Goal: Transaction & Acquisition: Purchase product/service

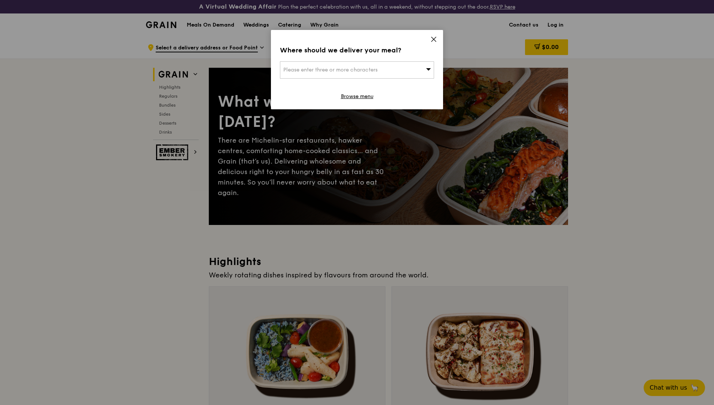
click at [339, 71] on span "Please enter three or more characters" at bounding box center [330, 70] width 94 height 6
click at [435, 37] on icon at bounding box center [433, 39] width 7 height 7
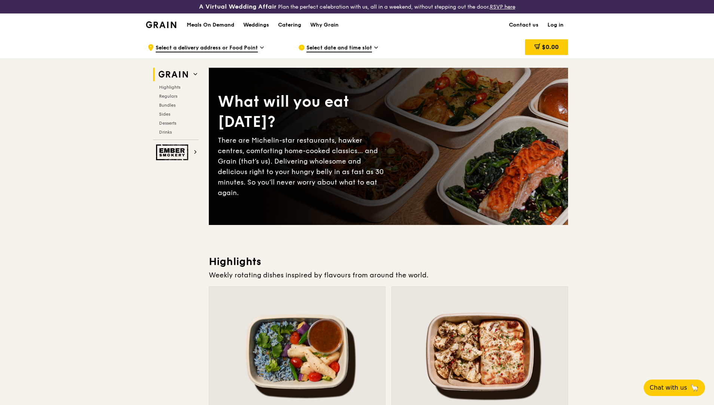
click at [331, 46] on span "Select date and time slot" at bounding box center [339, 48] width 65 height 8
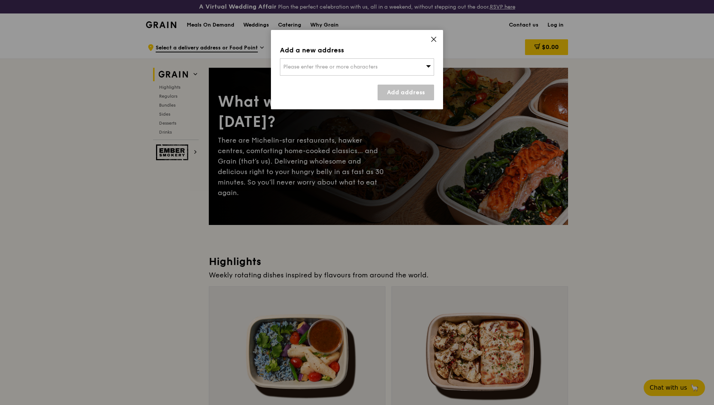
click at [359, 71] on div "Please enter three or more characters" at bounding box center [357, 66] width 154 height 17
click at [433, 35] on div "Add a new address Please enter three or more characters Please enter 3 or more …" at bounding box center [357, 69] width 172 height 79
click at [434, 37] on icon at bounding box center [433, 39] width 7 height 7
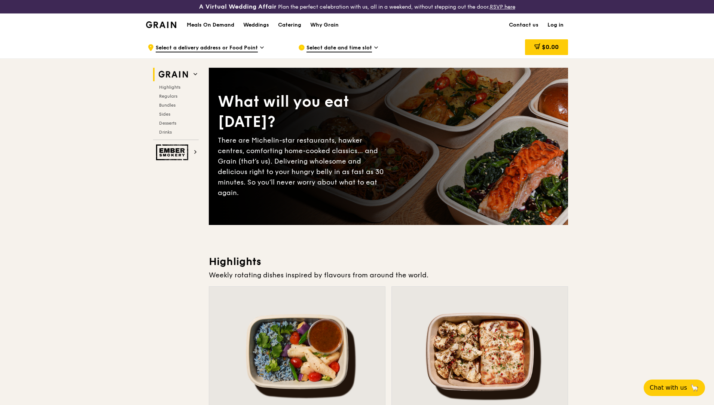
click at [558, 26] on link "Log in" at bounding box center [555, 25] width 25 height 22
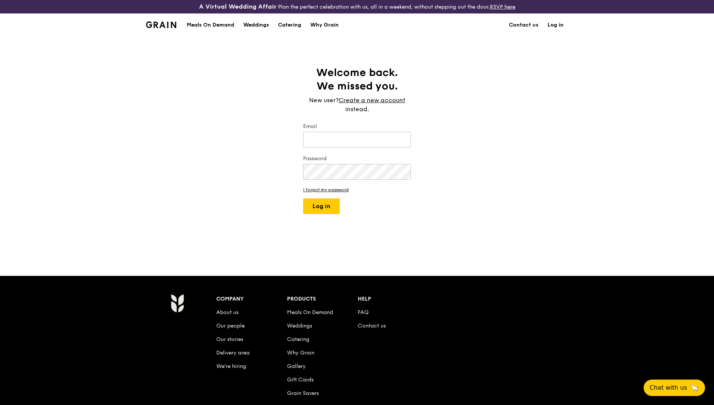
type input "[PERSON_NAME][EMAIL_ADDRESS][DOMAIN_NAME]"
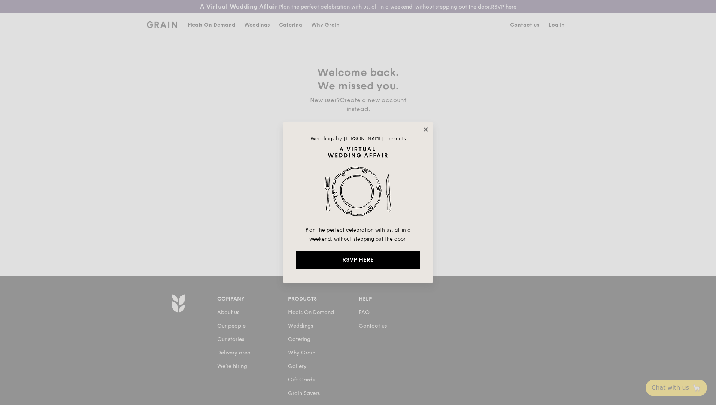
click at [425, 127] on icon at bounding box center [425, 129] width 7 height 7
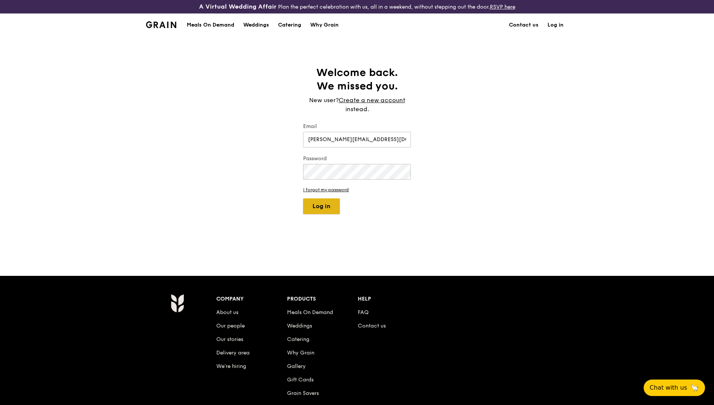
click at [331, 205] on button "Log in" at bounding box center [321, 206] width 37 height 16
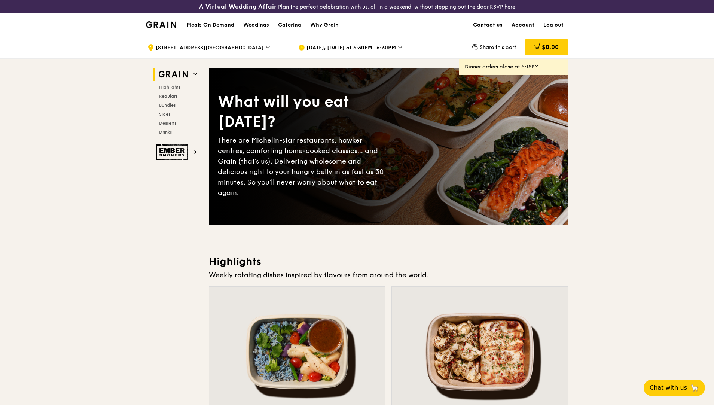
click at [330, 45] on span "[DATE], [DATE] at 5:30PM–6:30PM" at bounding box center [351, 48] width 89 height 8
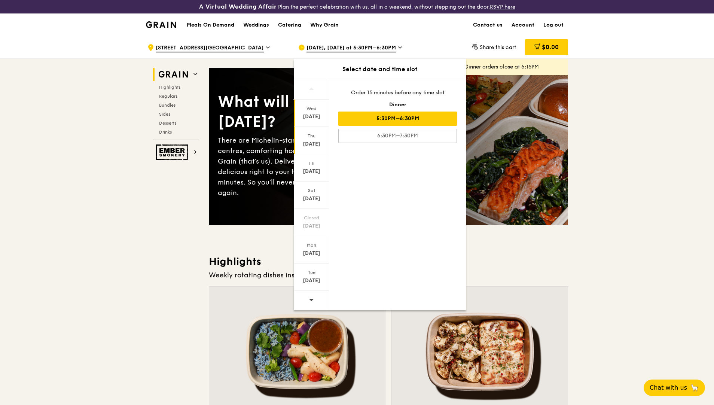
click at [310, 139] on div "[DATE]" at bounding box center [312, 140] width 36 height 27
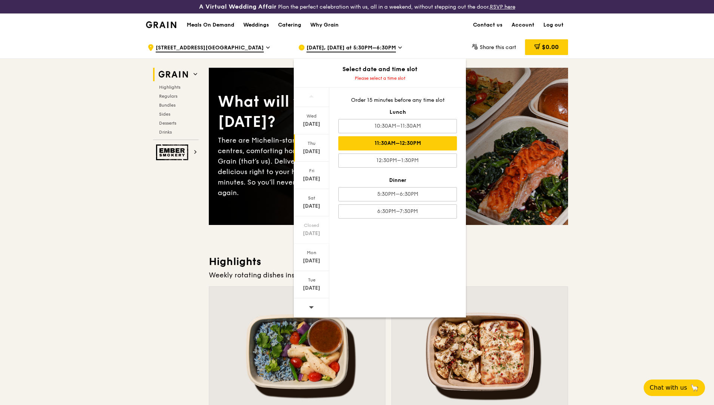
click at [410, 144] on div "11:30AM–12:30PM" at bounding box center [397, 143] width 119 height 14
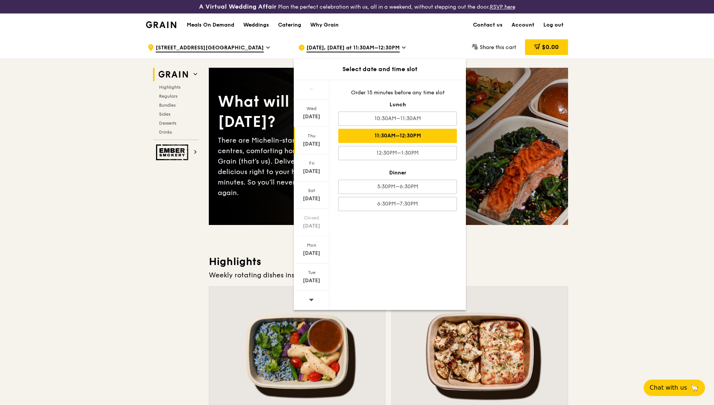
click at [388, 137] on div "11:30AM–12:30PM" at bounding box center [397, 136] width 119 height 14
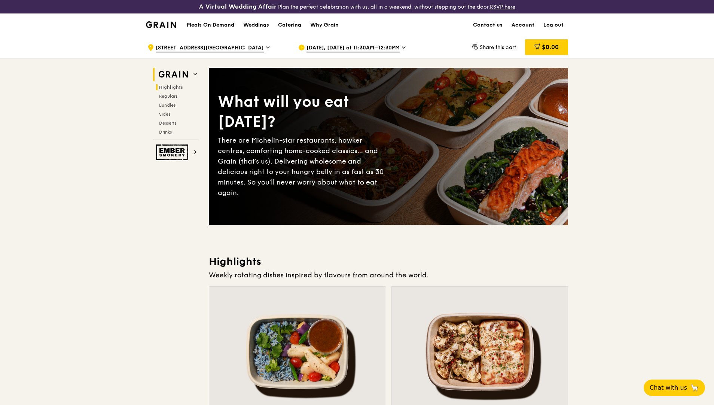
click at [179, 88] on span "Highlights" at bounding box center [171, 87] width 24 height 5
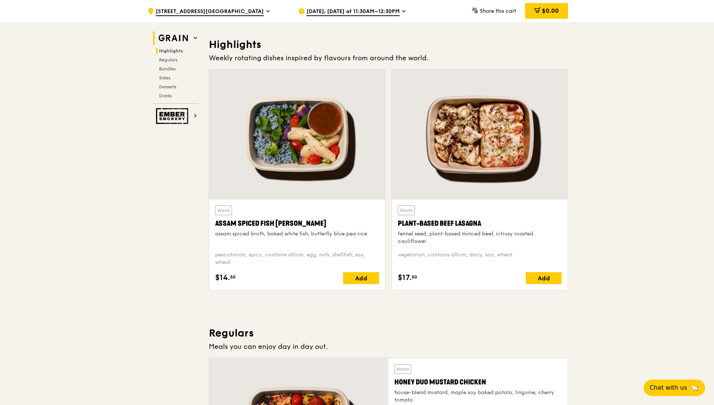
scroll to position [225, 0]
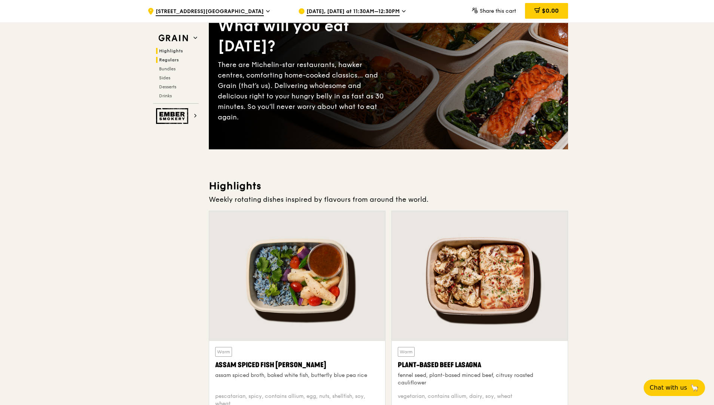
click at [174, 61] on span "Regulars" at bounding box center [169, 59] width 20 height 5
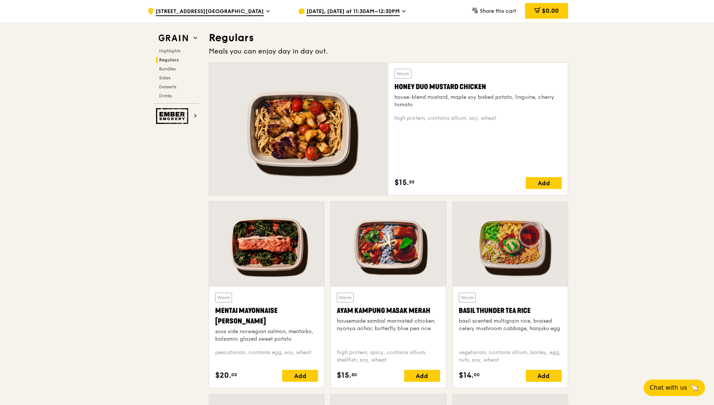
scroll to position [513, 0]
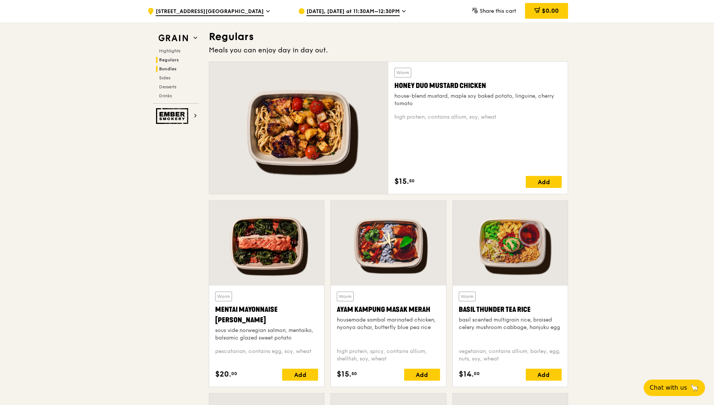
click at [170, 67] on span "Bundles" at bounding box center [168, 68] width 18 height 5
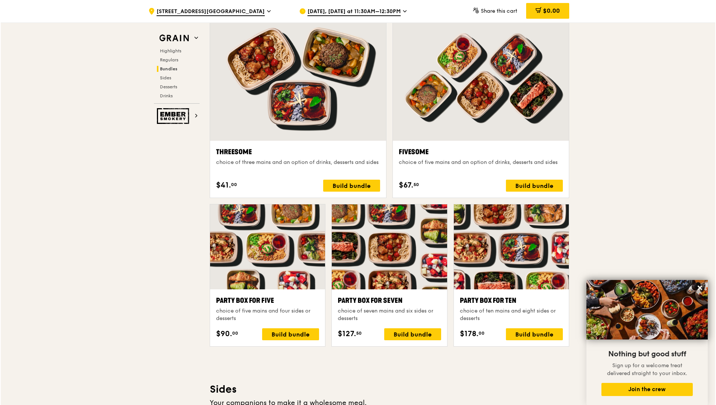
scroll to position [1323, 0]
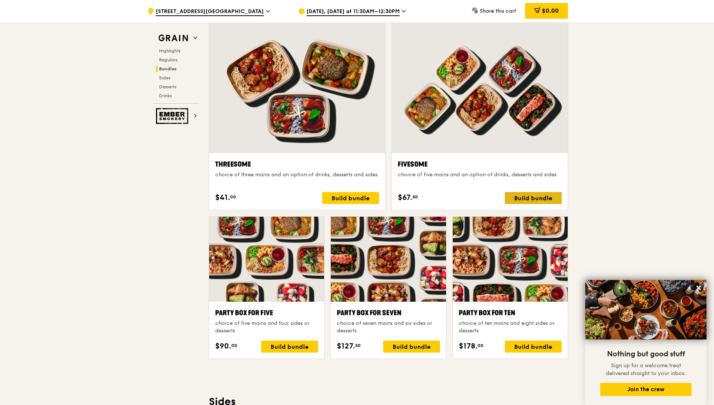
click at [530, 199] on div "Build bundle" at bounding box center [533, 198] width 57 height 12
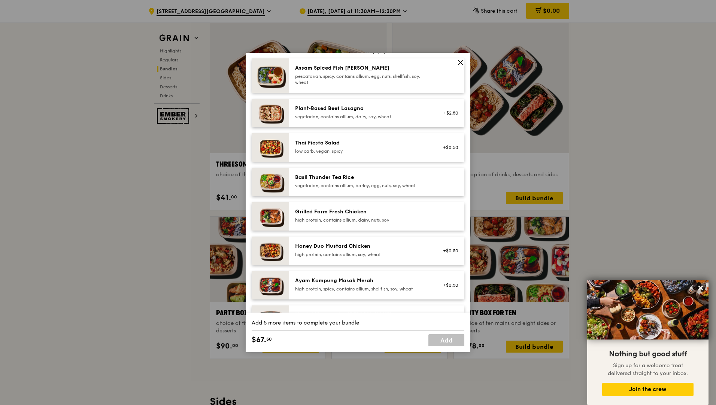
scroll to position [75, 0]
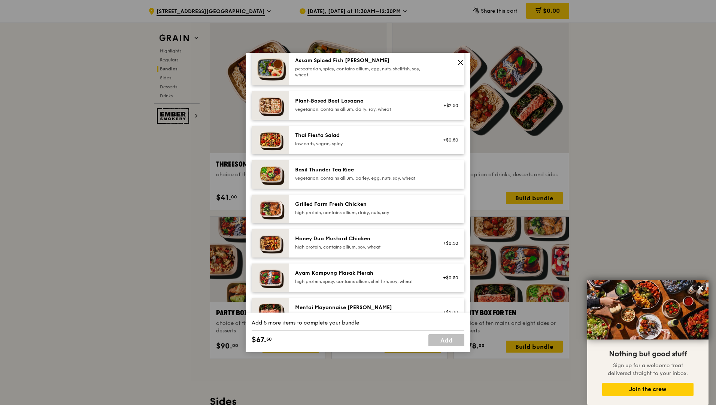
click at [270, 210] on img at bounding box center [269, 209] width 37 height 28
click at [252, 205] on div "1x" at bounding box center [251, 204] width 8 height 8
click at [448, 211] on link "Remove" at bounding box center [449, 210] width 17 height 5
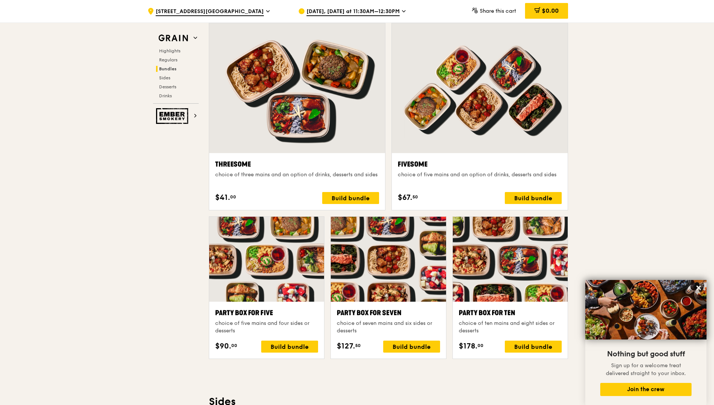
click at [515, 263] on div at bounding box center [510, 259] width 115 height 85
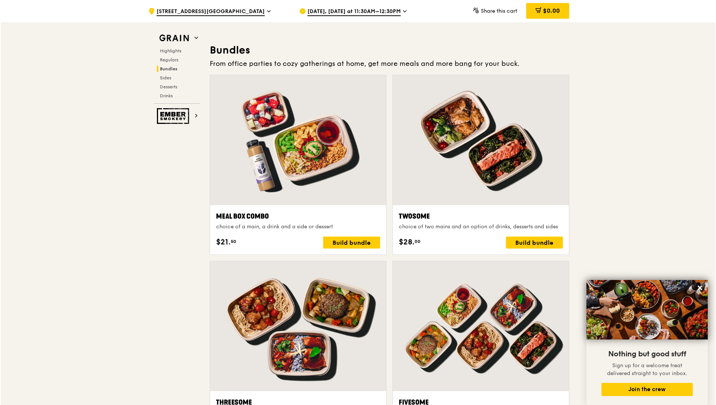
scroll to position [1136, 0]
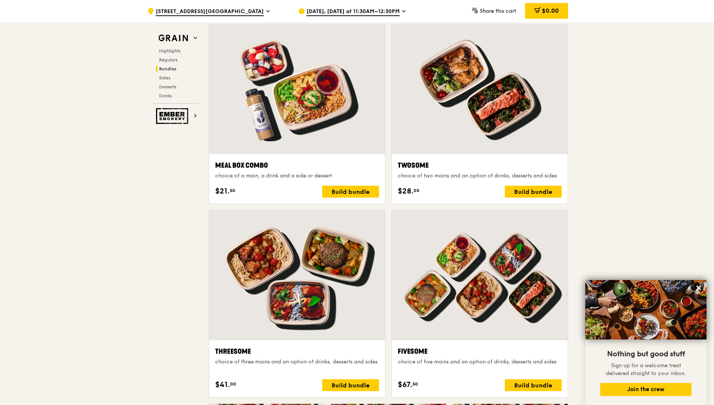
click at [507, 106] on div at bounding box center [480, 89] width 176 height 130
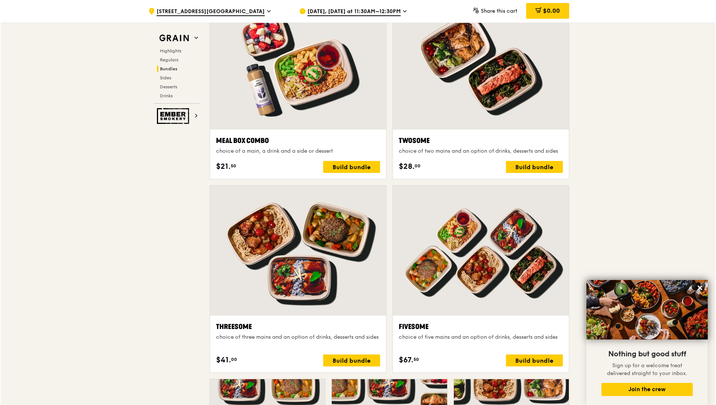
scroll to position [1174, 0]
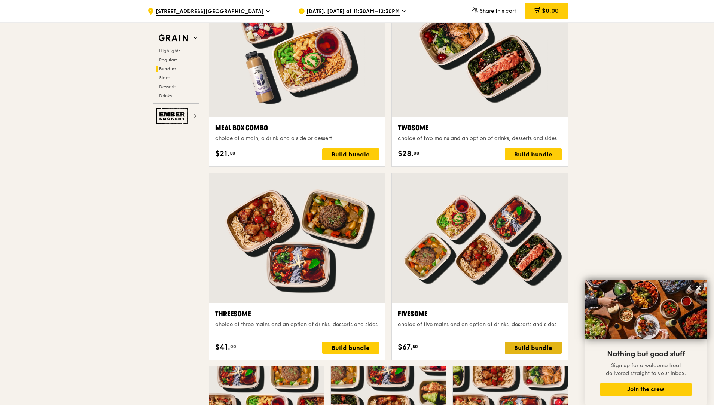
click at [525, 346] on div "Build bundle" at bounding box center [533, 348] width 57 height 12
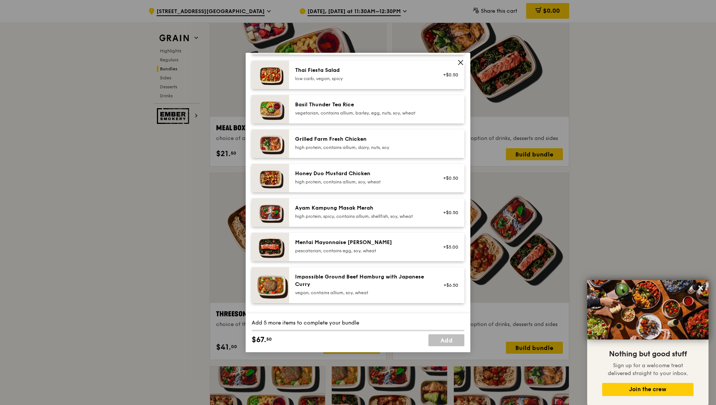
scroll to position [152, 0]
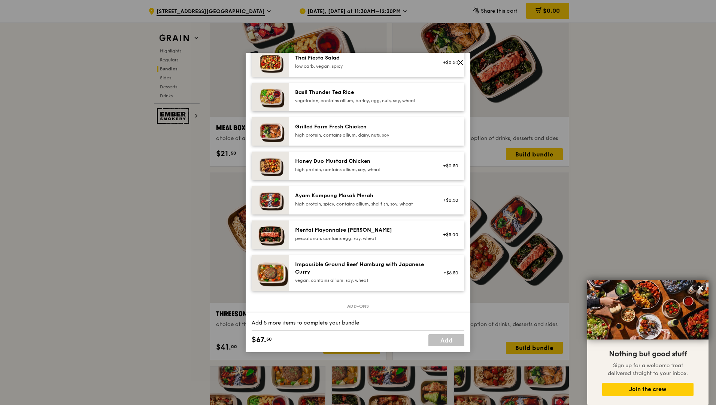
click at [426, 200] on div "Ayam Kampung Masak Merah high protein, spicy, contains allium, shellfish, soy, …" at bounding box center [361, 200] width 143 height 16
click at [372, 198] on div "Ayam Kampung Masak Merah" at bounding box center [362, 195] width 134 height 7
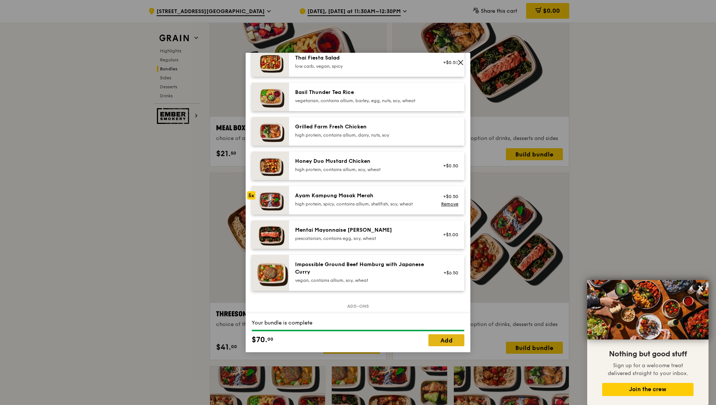
click at [445, 341] on link "Add" at bounding box center [446, 340] width 36 height 12
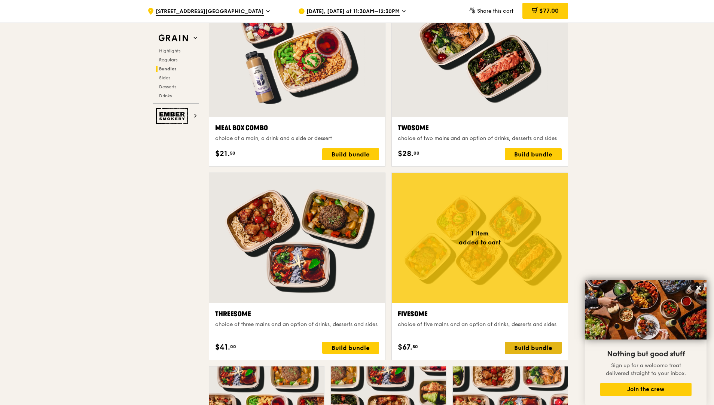
click at [522, 349] on div "Build bundle" at bounding box center [533, 348] width 57 height 12
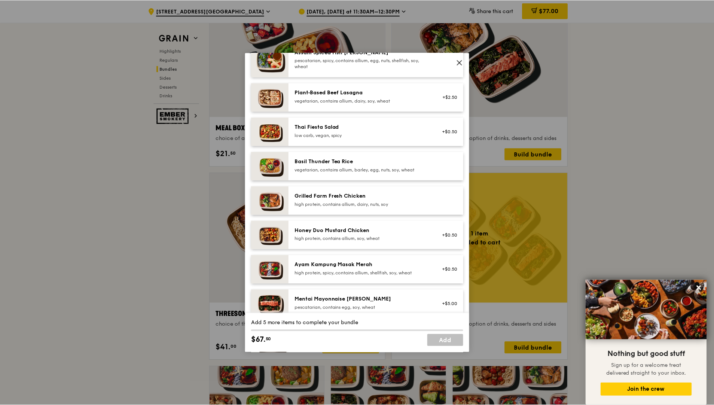
scroll to position [0, 0]
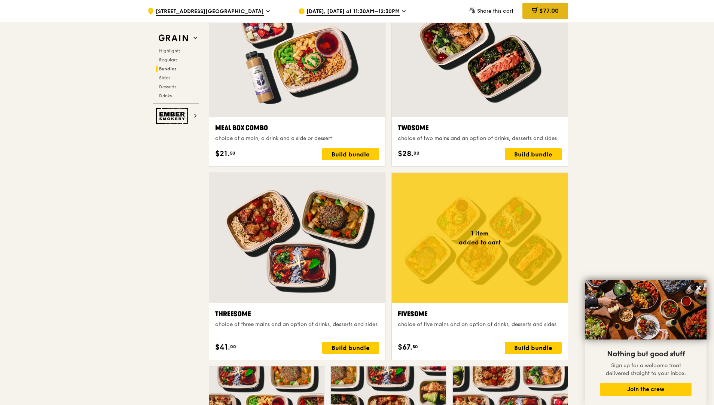
click at [542, 12] on span "$77.00" at bounding box center [548, 10] width 19 height 7
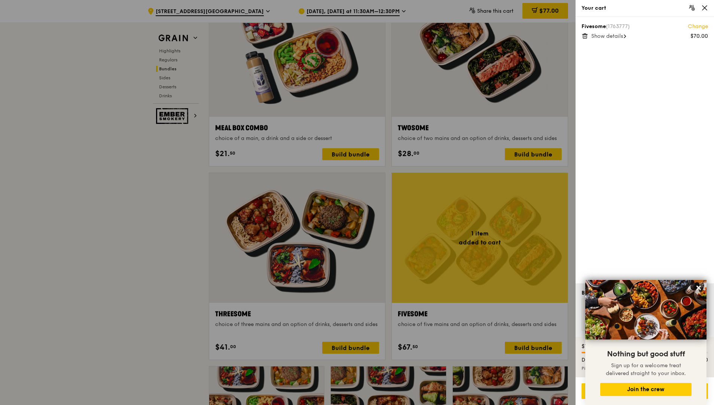
click at [611, 34] on span "Show details" at bounding box center [607, 36] width 32 height 6
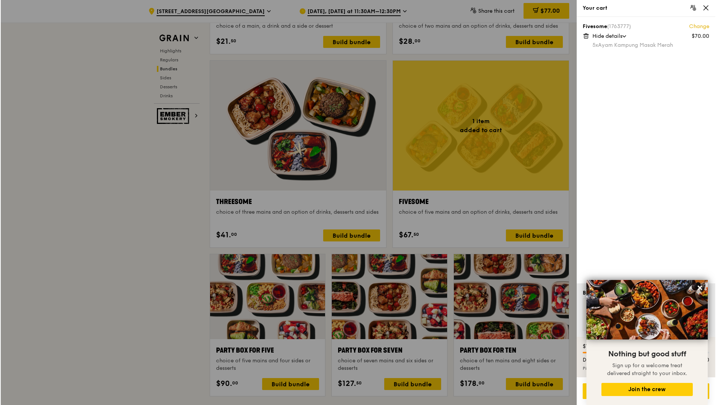
scroll to position [1323, 0]
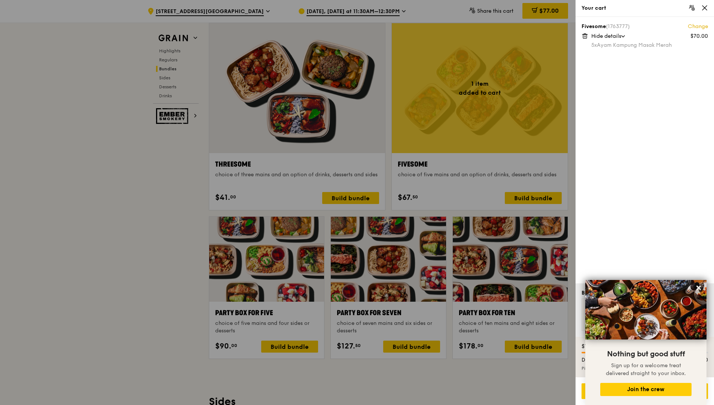
click at [490, 115] on div at bounding box center [357, 202] width 714 height 405
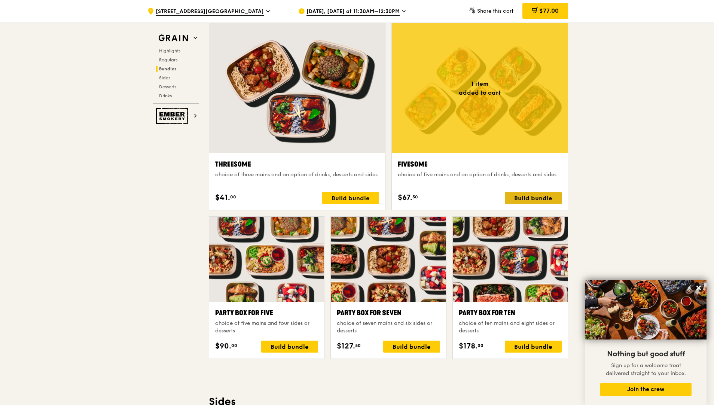
click at [524, 197] on div "Build bundle" at bounding box center [533, 198] width 57 height 12
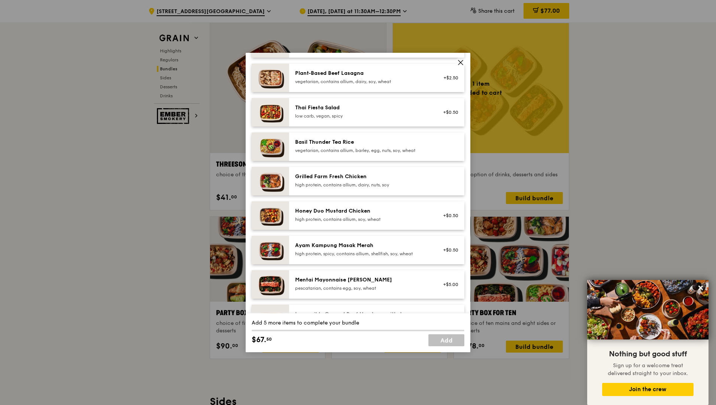
scroll to position [150, 0]
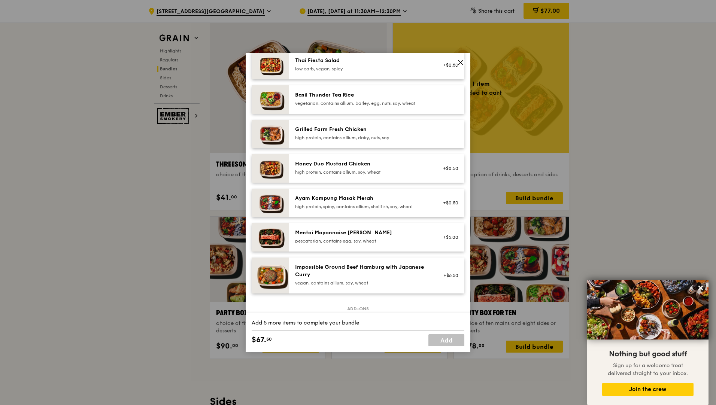
click at [255, 202] on div at bounding box center [251, 198] width 8 height 8
click at [255, 202] on div "1x" at bounding box center [251, 198] width 8 height 8
click at [254, 165] on div at bounding box center [251, 163] width 8 height 8
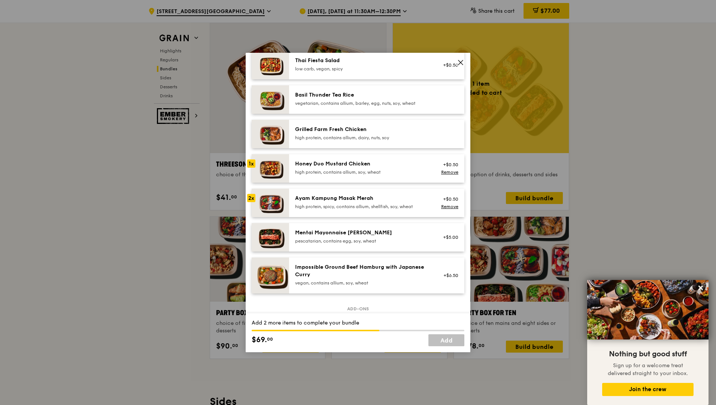
click at [253, 165] on div "1x" at bounding box center [251, 163] width 8 height 8
click at [252, 131] on div at bounding box center [251, 129] width 8 height 8
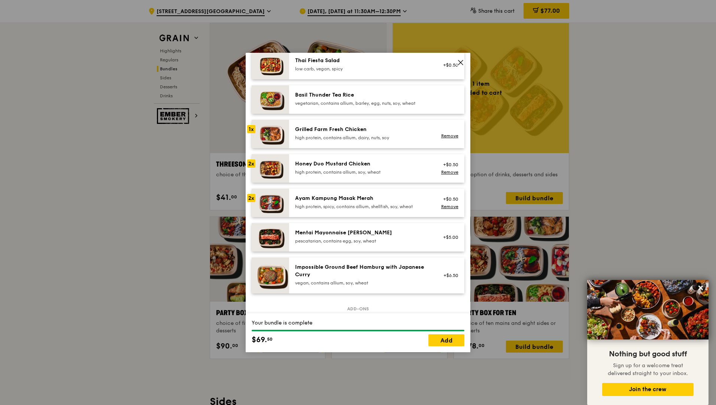
click at [252, 198] on div "2x" at bounding box center [251, 198] width 8 height 8
click at [450, 134] on link "Remove" at bounding box center [449, 135] width 17 height 5
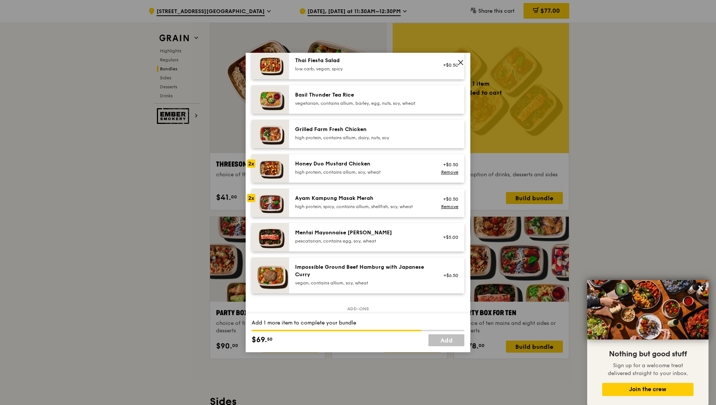
click at [252, 199] on div "2x" at bounding box center [251, 198] width 8 height 8
click at [447, 339] on link "Add" at bounding box center [446, 340] width 36 height 12
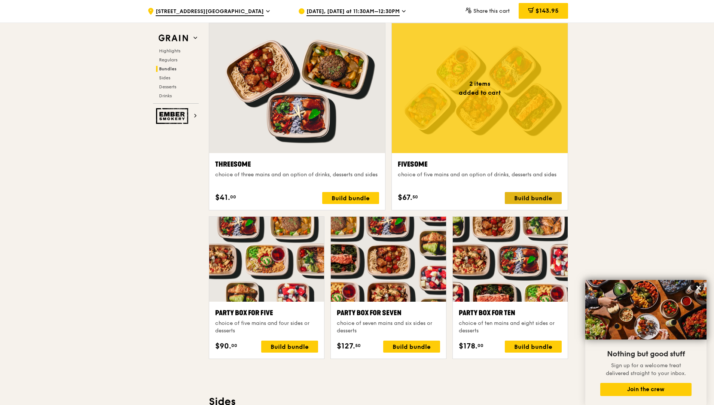
click at [531, 198] on div "Build bundle" at bounding box center [533, 198] width 57 height 12
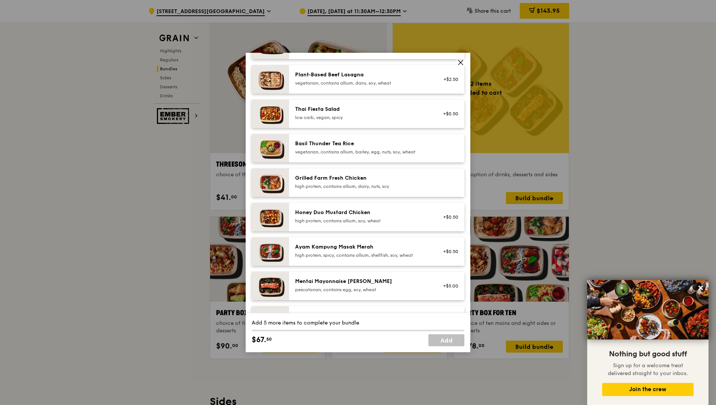
scroll to position [112, 0]
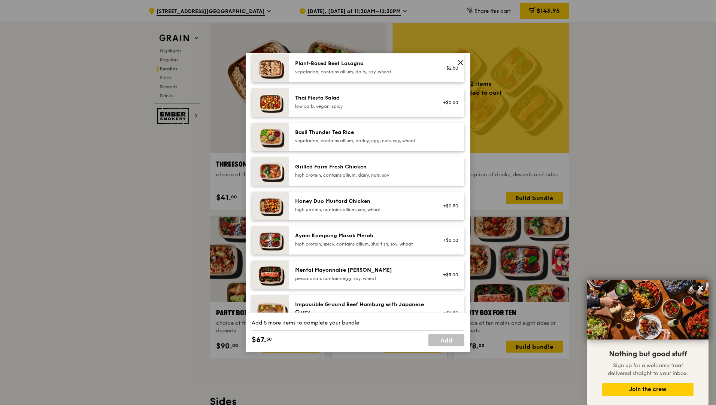
click at [254, 205] on img at bounding box center [269, 206] width 37 height 28
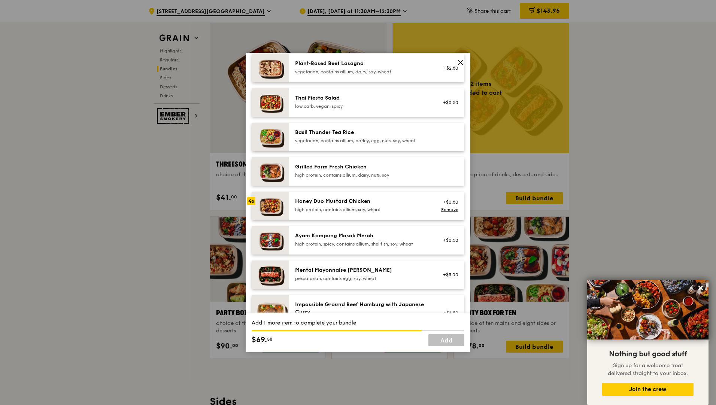
click at [258, 169] on img at bounding box center [269, 171] width 37 height 28
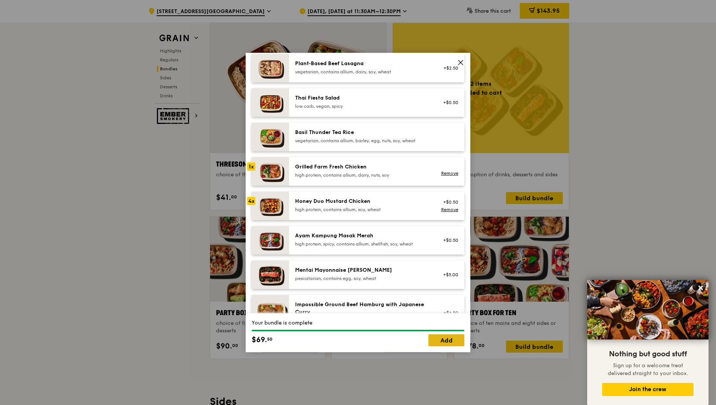
click at [447, 341] on link "Add" at bounding box center [446, 340] width 36 height 12
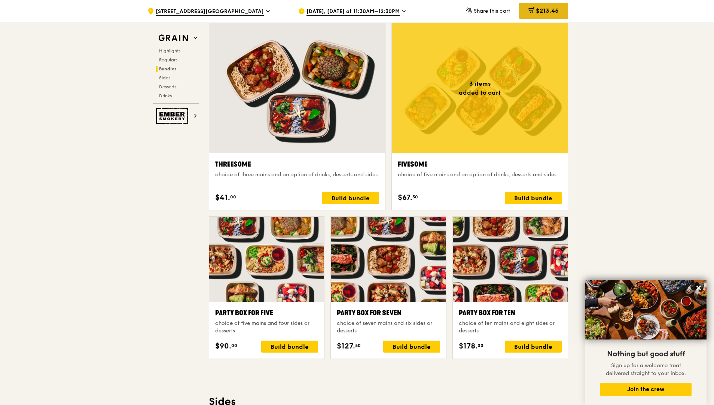
click at [544, 9] on span "$213.45" at bounding box center [547, 10] width 23 height 7
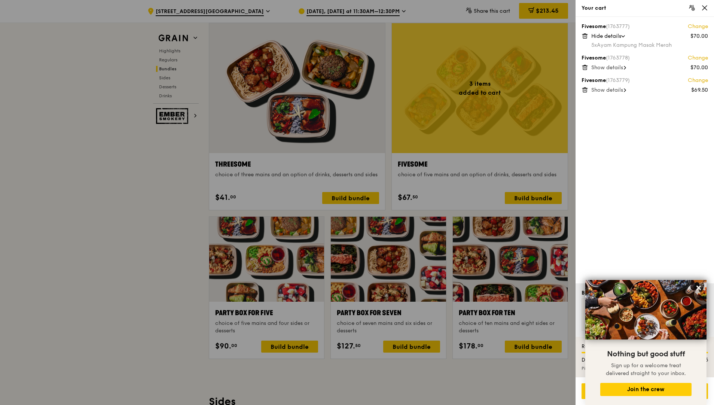
click at [607, 90] on span "Show details" at bounding box center [607, 90] width 32 height 6
click at [603, 68] on span "Show details" at bounding box center [607, 67] width 32 height 6
click at [613, 38] on span "Hide details" at bounding box center [606, 36] width 30 height 6
click at [615, 40] on div "Show details" at bounding box center [649, 36] width 117 height 7
click at [608, 165] on div "Fivesome (1763777) Change $70.00 Hide details 5x Ayam Kampung Masak Merah Fives…" at bounding box center [645, 150] width 138 height 266
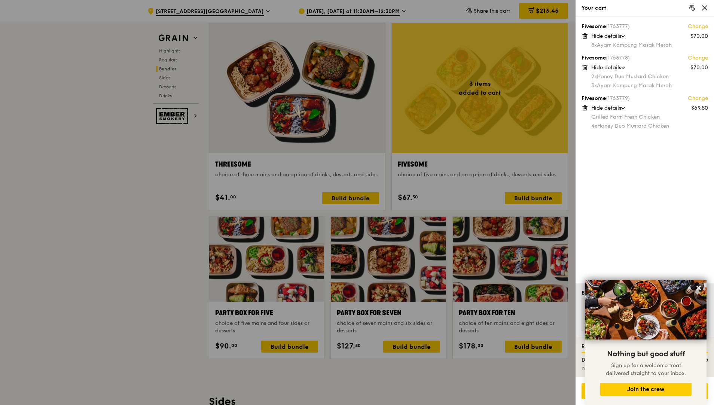
click at [603, 201] on div "Fivesome (1763777) Change $70.00 Hide details 5x Ayam Kampung Masak Merah Fives…" at bounding box center [645, 150] width 138 height 266
click at [707, 8] on icon at bounding box center [704, 7] width 7 height 7
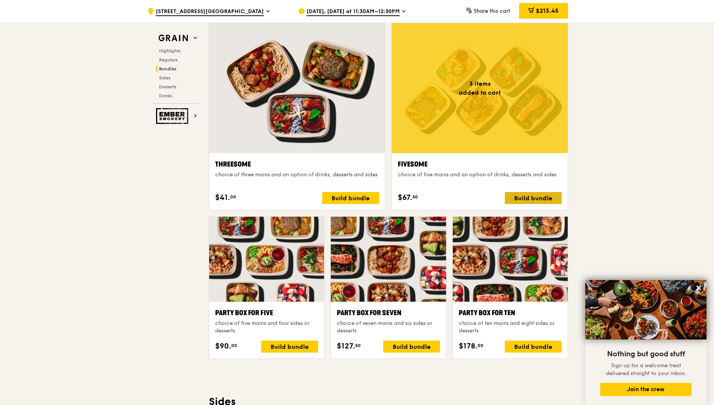
click at [517, 196] on div "Build bundle" at bounding box center [533, 198] width 57 height 12
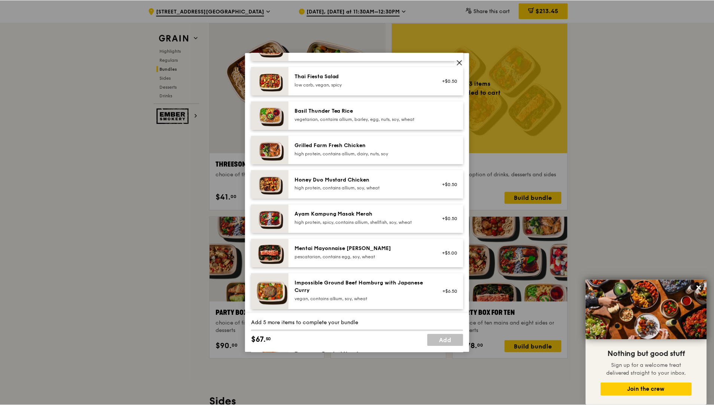
scroll to position [150, 0]
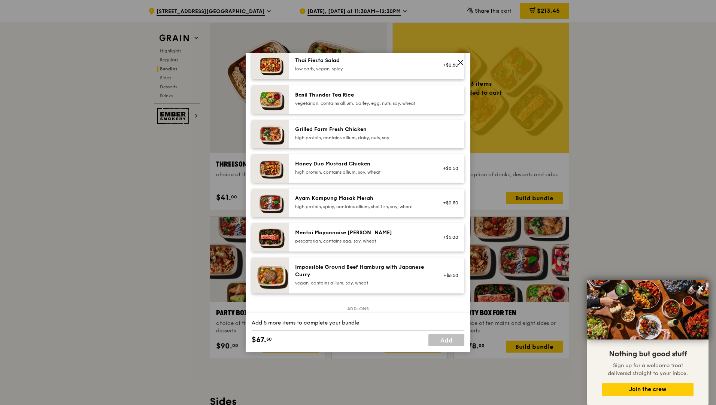
click at [252, 131] on div at bounding box center [251, 129] width 8 height 8
click at [252, 131] on div "1x" at bounding box center [251, 129] width 8 height 8
click at [252, 131] on div "2x" at bounding box center [251, 129] width 8 height 8
click at [252, 131] on div "3x" at bounding box center [251, 129] width 8 height 8
click at [252, 131] on div "4x" at bounding box center [251, 129] width 8 height 8
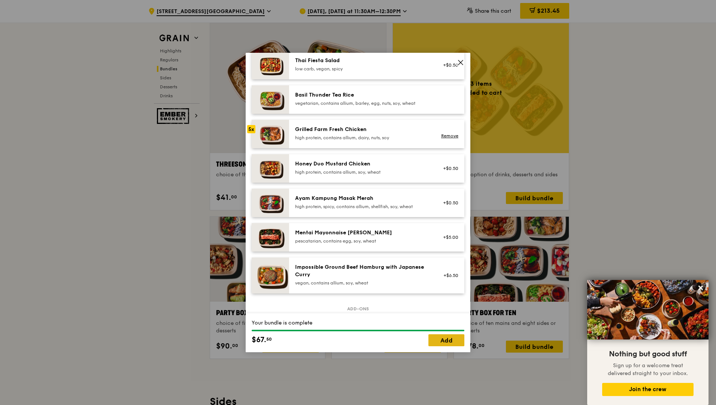
click at [452, 337] on link "Add" at bounding box center [446, 340] width 36 height 12
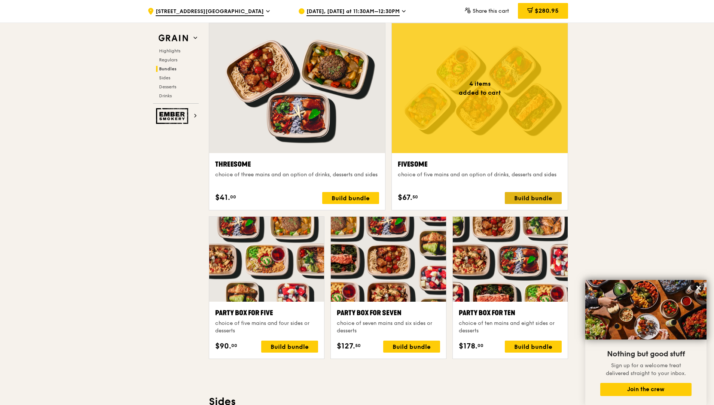
click at [536, 199] on div "Build bundle" at bounding box center [533, 198] width 57 height 12
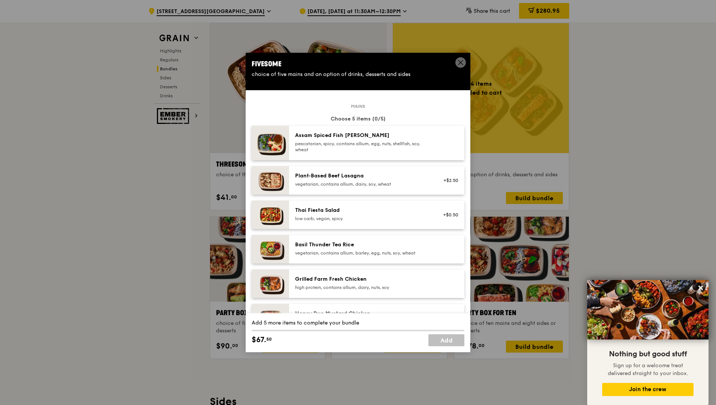
click at [259, 248] on img at bounding box center [269, 249] width 37 height 28
click at [257, 217] on img at bounding box center [269, 215] width 37 height 28
click at [253, 149] on img at bounding box center [269, 143] width 37 height 34
click at [461, 62] on icon at bounding box center [460, 62] width 4 height 4
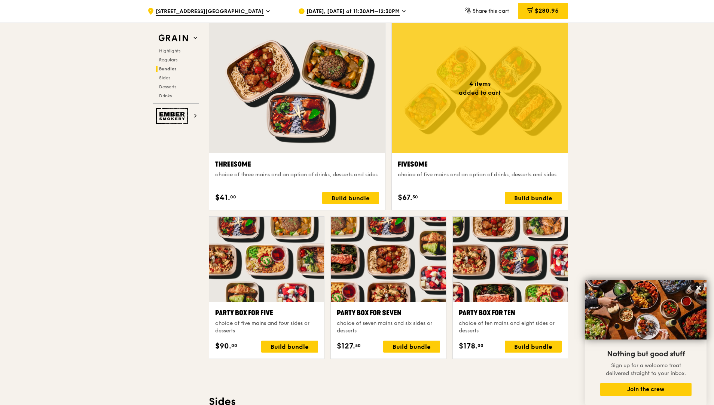
click at [543, 15] on div "$280.95" at bounding box center [543, 11] width 50 height 16
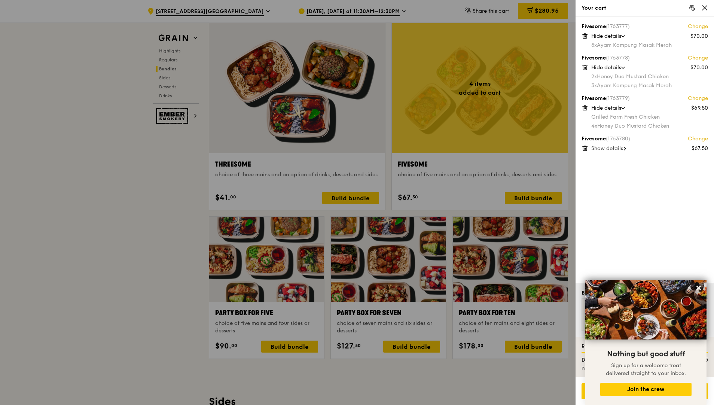
click at [612, 149] on span "Show details" at bounding box center [607, 148] width 32 height 6
click at [607, 192] on div "Fivesome (1763777) Change $70.00 Hide details 5x Ayam Kampung Masak Merah Fives…" at bounding box center [645, 150] width 138 height 266
click at [603, 188] on div "Fivesome (1763777) Change $70.00 Hide details 5x Ayam Kampung Masak Merah Fives…" at bounding box center [645, 150] width 138 height 266
click at [706, 4] on icon at bounding box center [704, 7] width 7 height 7
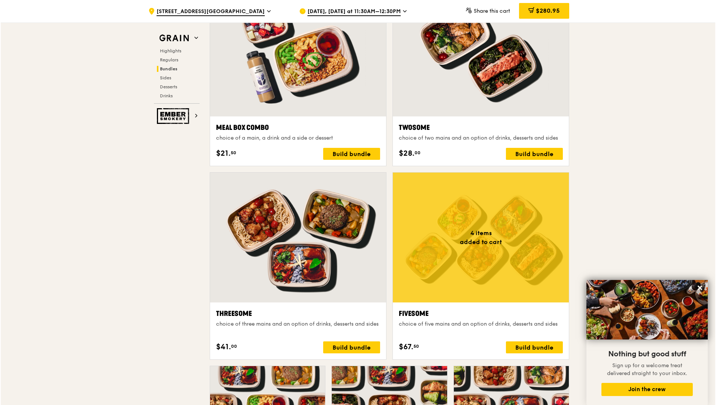
scroll to position [1174, 0]
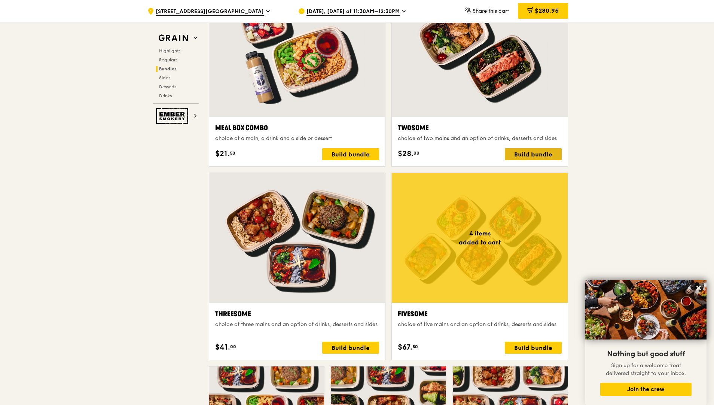
click at [528, 157] on div "Build bundle" at bounding box center [533, 154] width 57 height 12
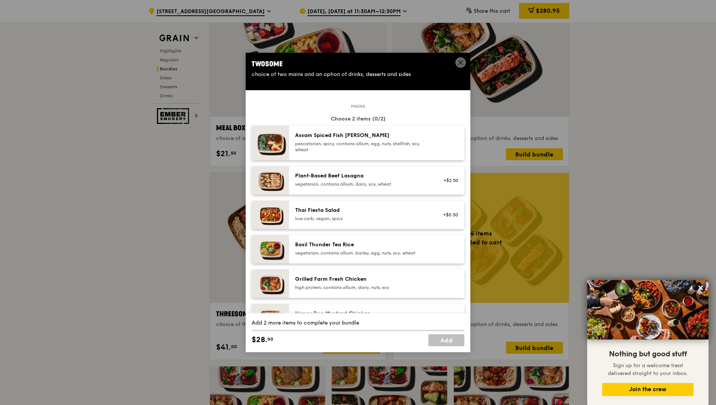
click at [252, 149] on img at bounding box center [269, 143] width 37 height 34
click at [253, 214] on img at bounding box center [269, 215] width 37 height 28
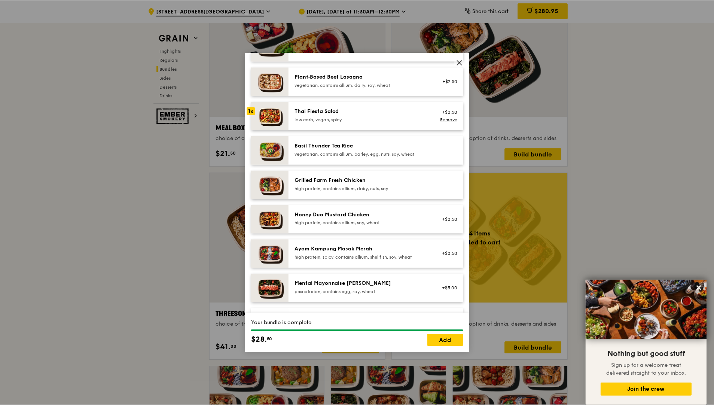
scroll to position [112, 0]
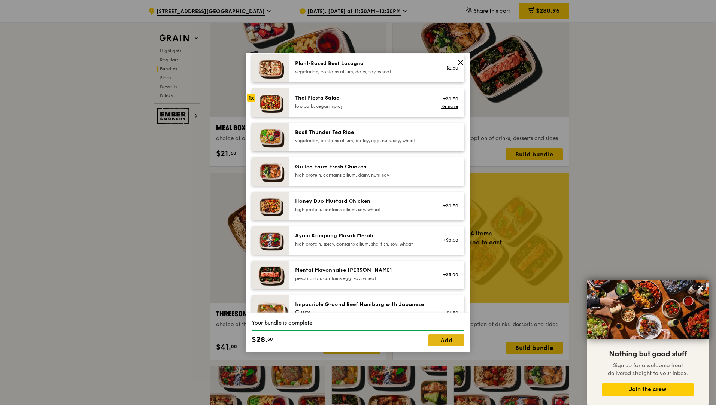
click at [443, 340] on link "Add" at bounding box center [446, 340] width 36 height 12
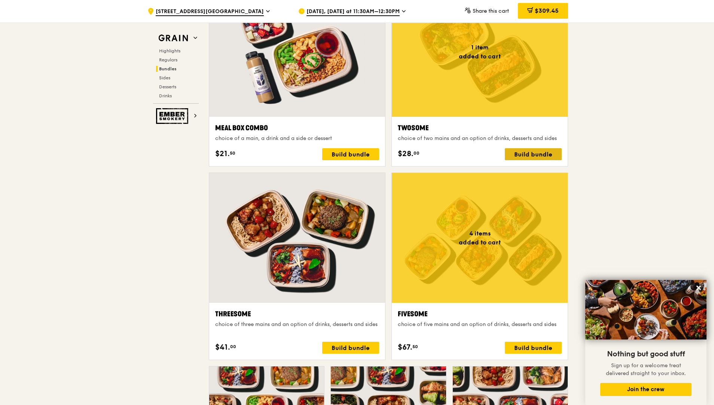
click at [540, 154] on div "Build bundle" at bounding box center [533, 154] width 57 height 12
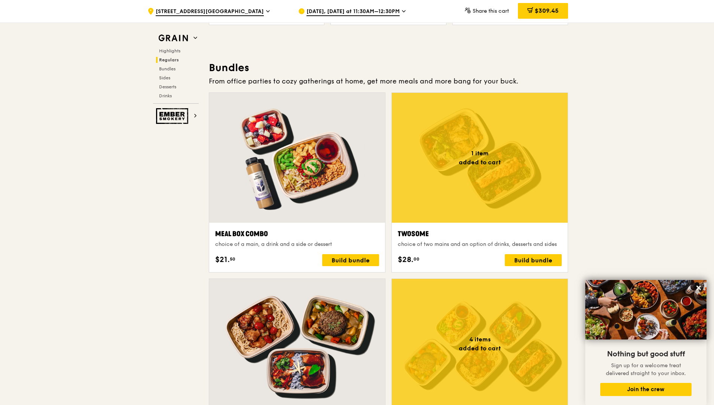
scroll to position [1061, 0]
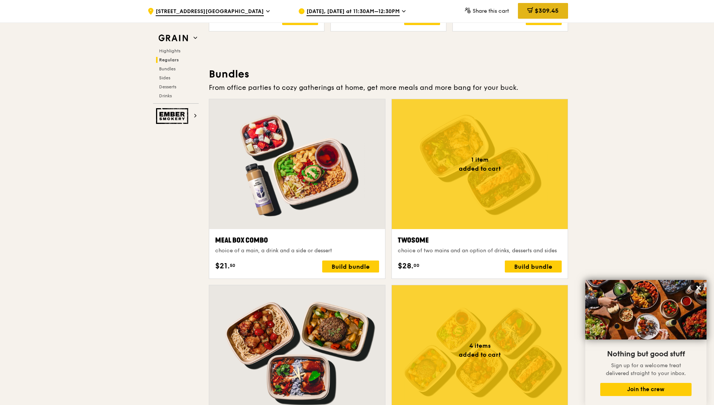
click at [542, 10] on span "$309.45" at bounding box center [547, 10] width 24 height 7
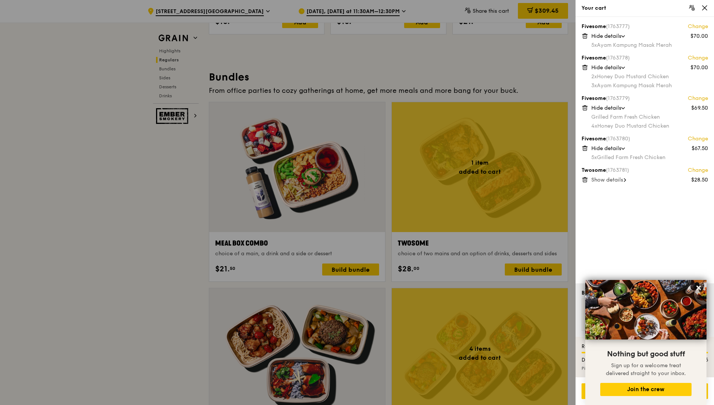
scroll to position [1055, 0]
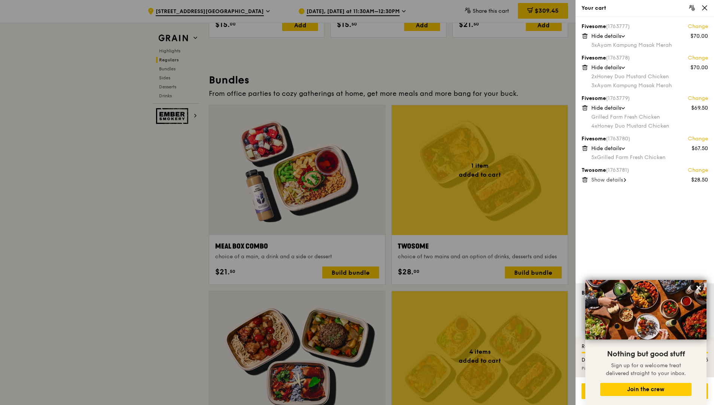
click at [620, 180] on span "Show details" at bounding box center [607, 180] width 32 height 6
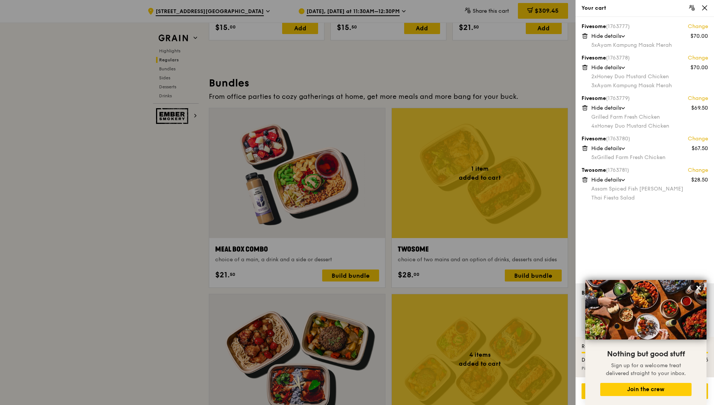
click at [507, 192] on div at bounding box center [357, 202] width 714 height 405
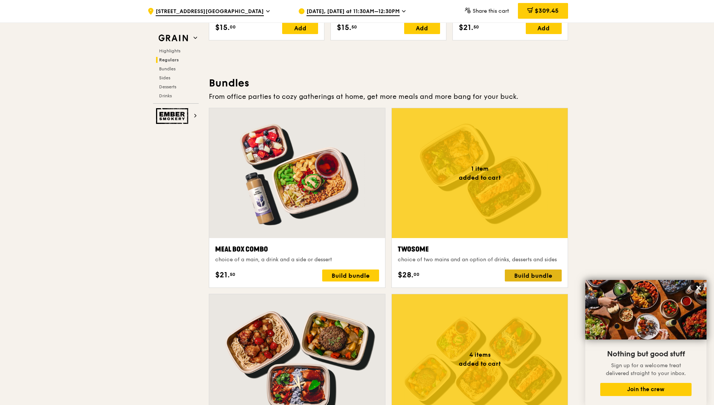
click at [519, 276] on div "Build bundle" at bounding box center [533, 275] width 57 height 12
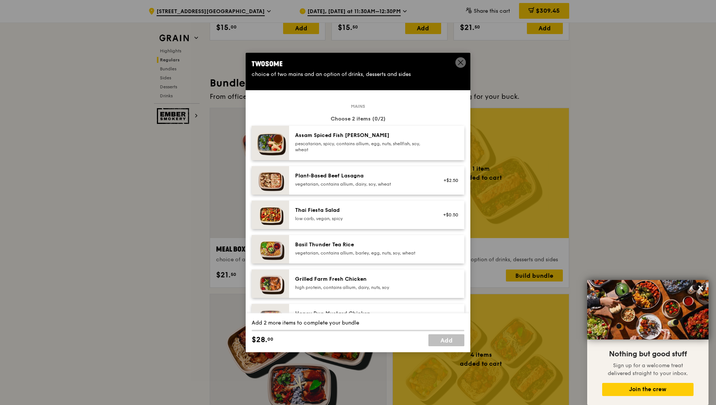
click at [274, 251] on img at bounding box center [269, 249] width 37 height 28
click at [260, 249] on img at bounding box center [269, 249] width 37 height 28
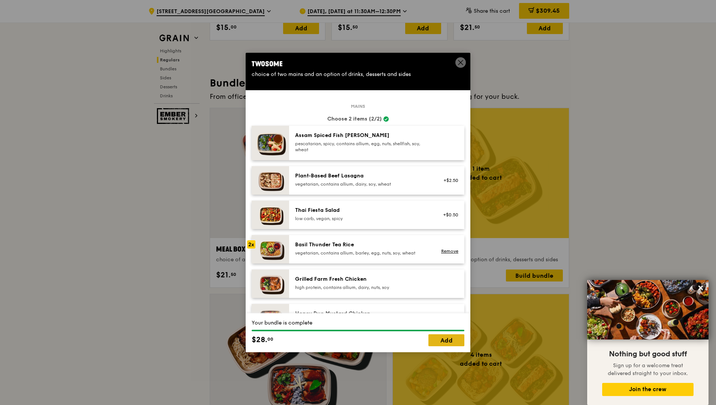
click at [447, 337] on link "Add" at bounding box center [446, 340] width 36 height 12
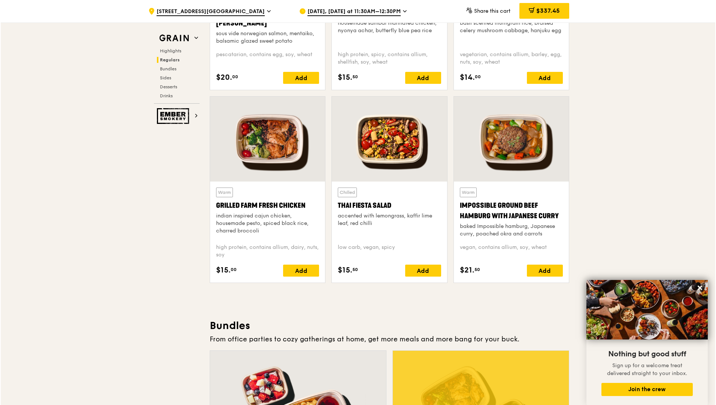
scroll to position [828, 0]
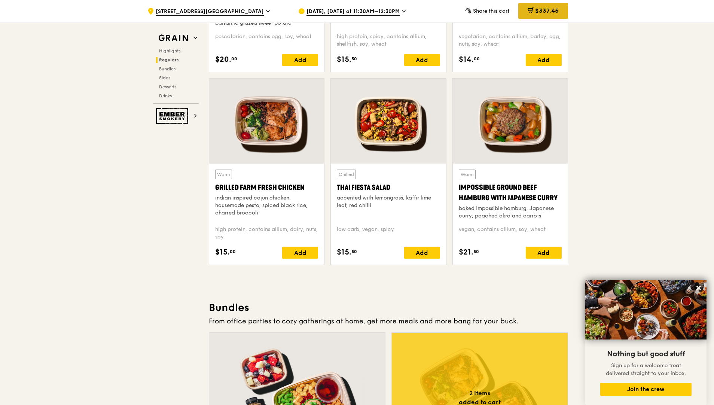
click at [548, 8] on span "$337.45" at bounding box center [547, 10] width 24 height 7
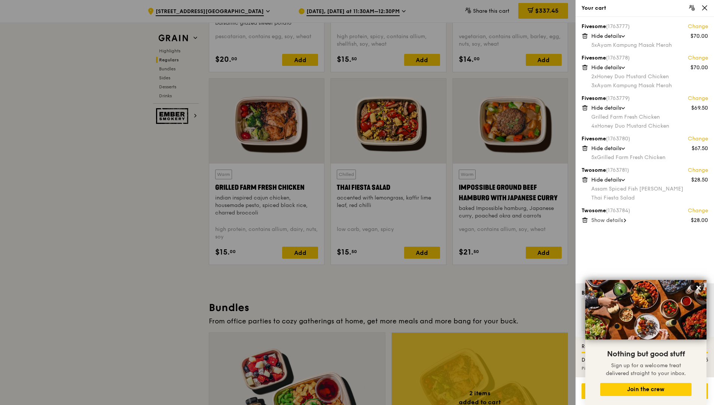
click at [617, 81] on div "2x Honey Duo Mustard Chicken 3x Ayam Kampung Masak Merah" at bounding box center [649, 81] width 117 height 16
click at [607, 67] on span "Hide details" at bounding box center [606, 67] width 30 height 6
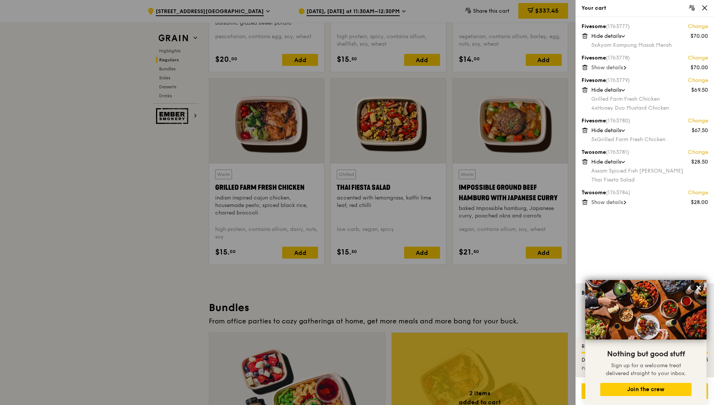
click at [614, 67] on span "Show details" at bounding box center [607, 67] width 32 height 6
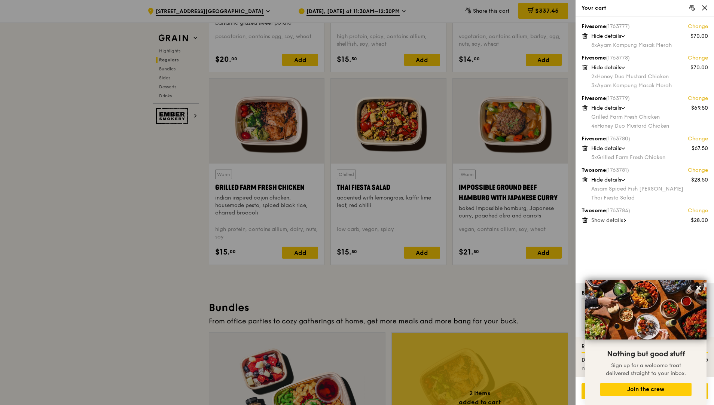
click at [702, 60] on link "Change" at bounding box center [698, 57] width 20 height 7
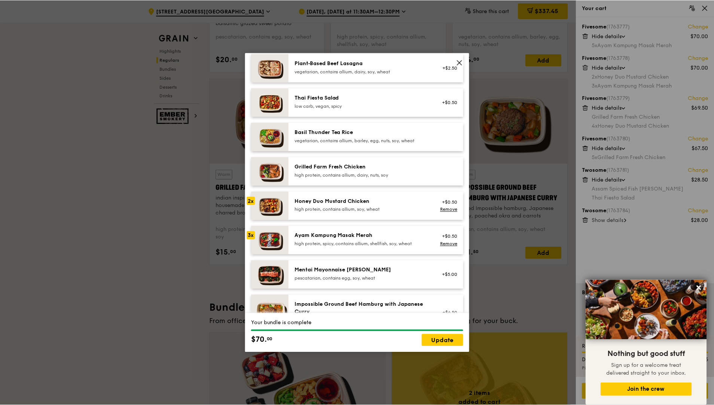
scroll to position [150, 0]
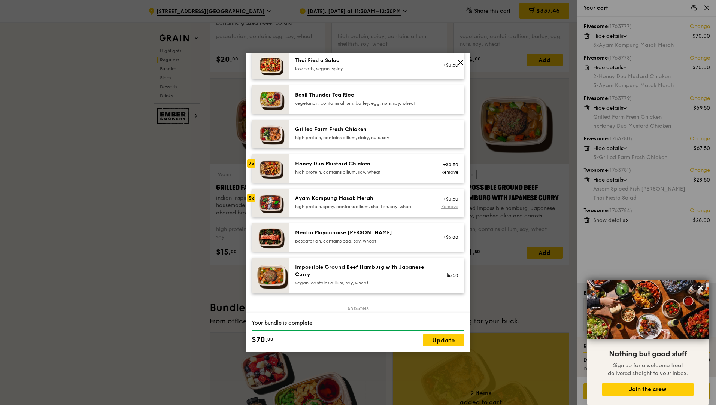
click at [446, 207] on link "Remove" at bounding box center [449, 206] width 17 height 5
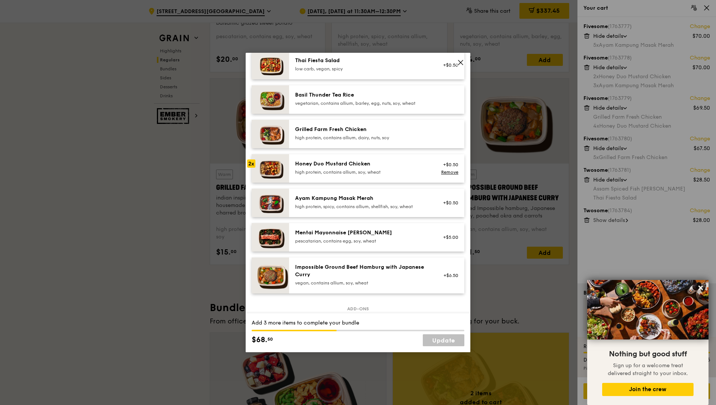
click at [253, 198] on div at bounding box center [251, 198] width 8 height 8
click at [253, 97] on div at bounding box center [251, 95] width 8 height 8
click at [253, 97] on div "1x" at bounding box center [251, 95] width 8 height 8
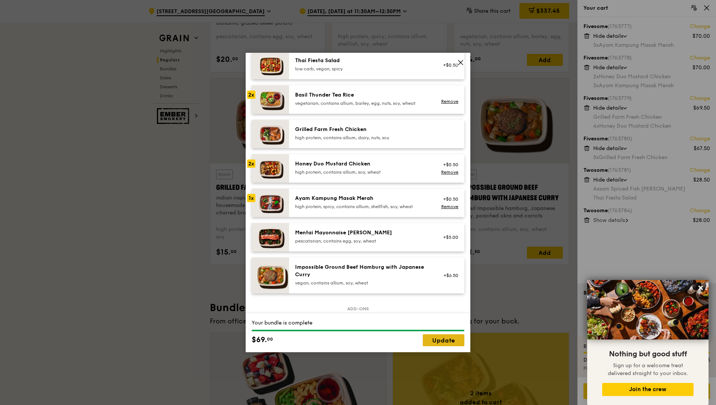
click at [449, 343] on link "Update" at bounding box center [444, 340] width 42 height 12
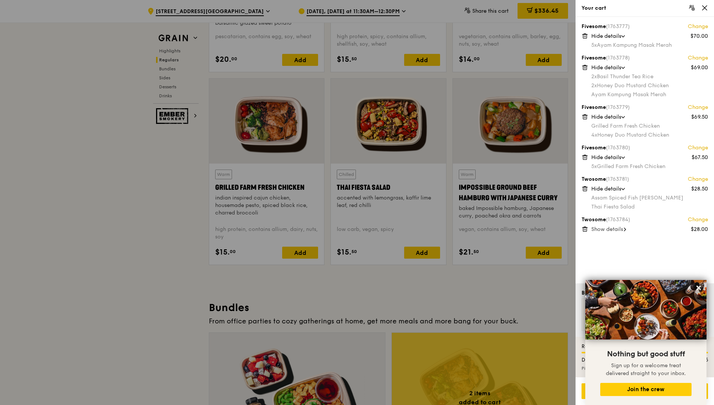
click at [612, 229] on span "Show details" at bounding box center [607, 229] width 32 height 6
click at [583, 229] on icon at bounding box center [585, 229] width 7 height 7
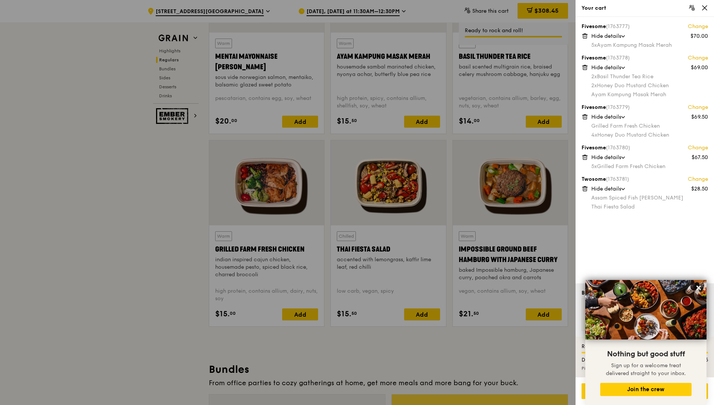
scroll to position [753, 0]
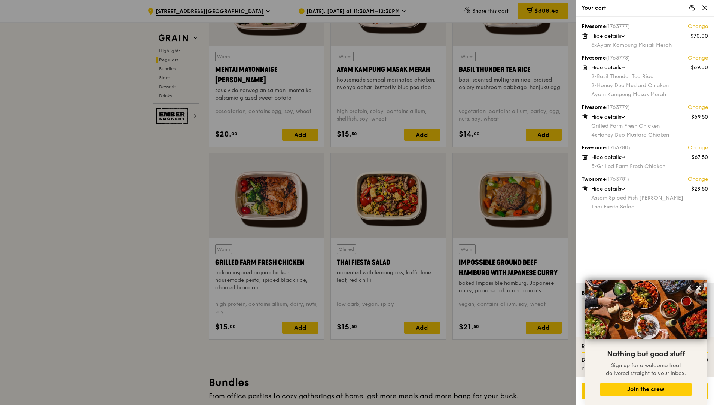
click at [310, 229] on div at bounding box center [357, 202] width 714 height 405
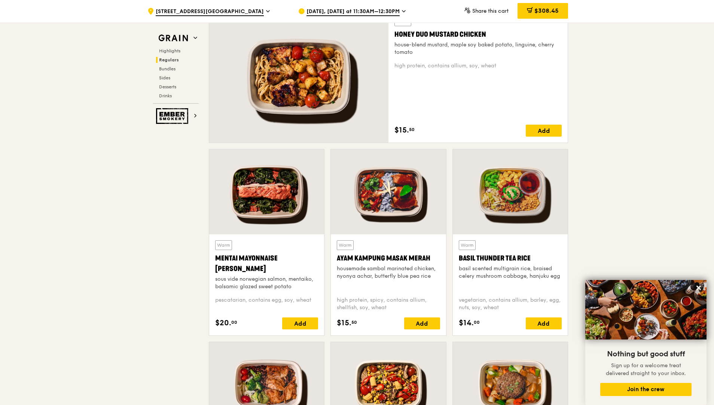
scroll to position [528, 0]
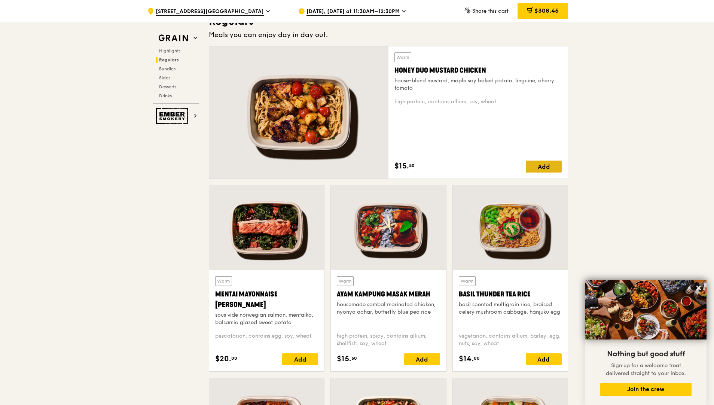
click at [548, 165] on div "Add" at bounding box center [544, 167] width 36 height 12
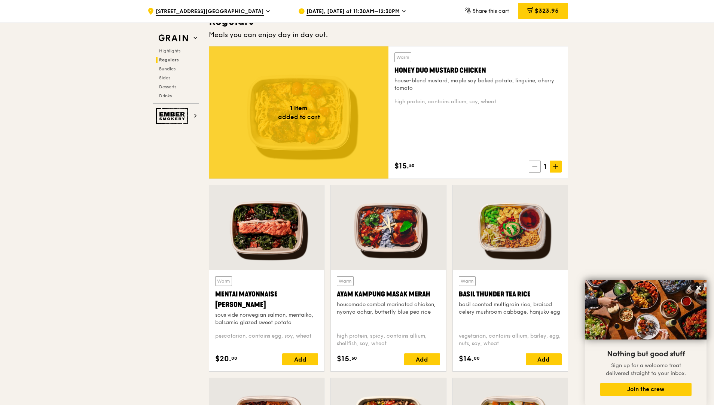
click at [533, 167] on icon at bounding box center [534, 166] width 5 height 5
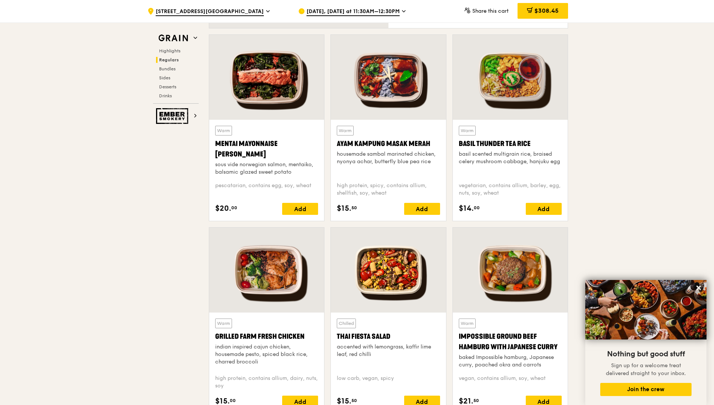
scroll to position [678, 0]
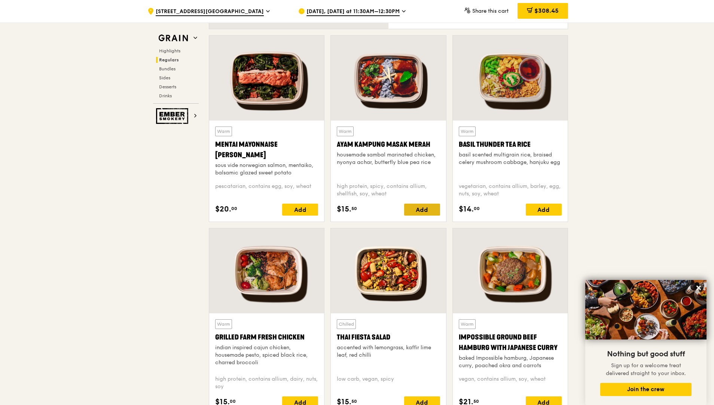
click at [426, 209] on div "Add" at bounding box center [422, 210] width 36 height 12
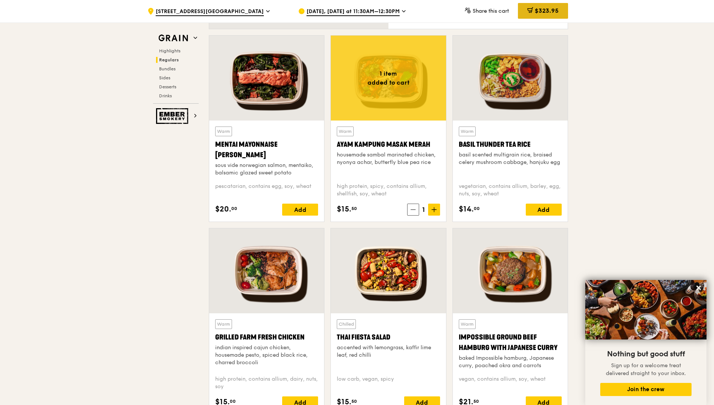
click at [548, 12] on span "$323.95" at bounding box center [547, 10] width 24 height 7
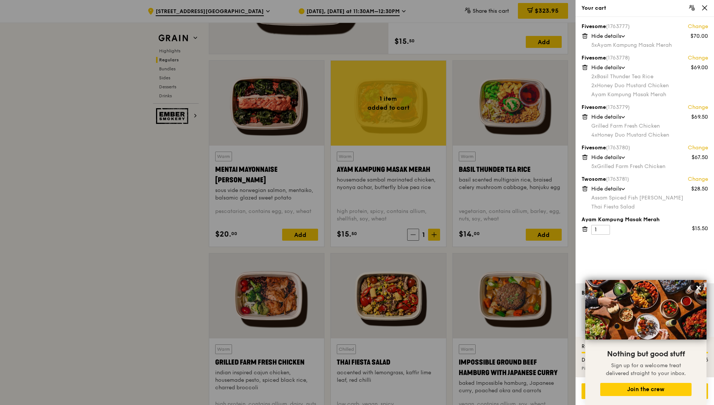
scroll to position [641, 0]
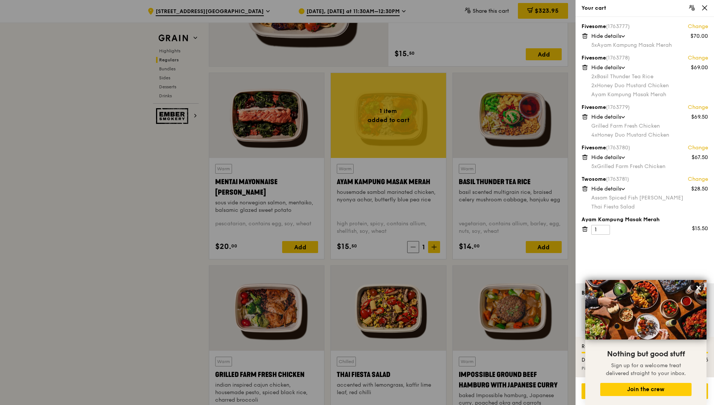
click at [650, 254] on div "Fivesome (1763777) Change $70.00 Hide details 5x Ayam Kampung Masak Merah Fives…" at bounding box center [645, 150] width 138 height 266
click at [458, 50] on div at bounding box center [357, 202] width 714 height 405
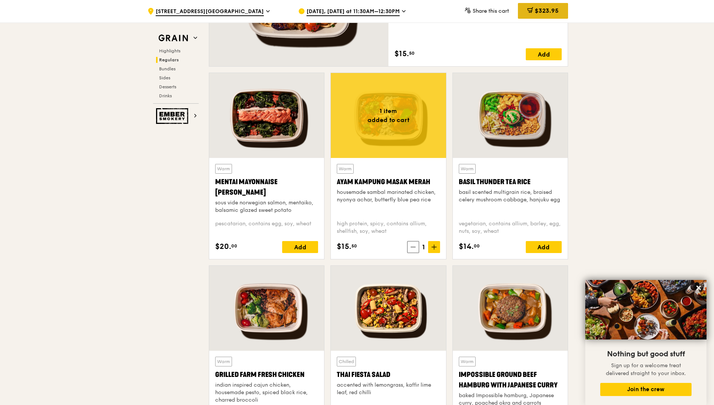
click at [553, 10] on span "$323.95" at bounding box center [547, 10] width 24 height 7
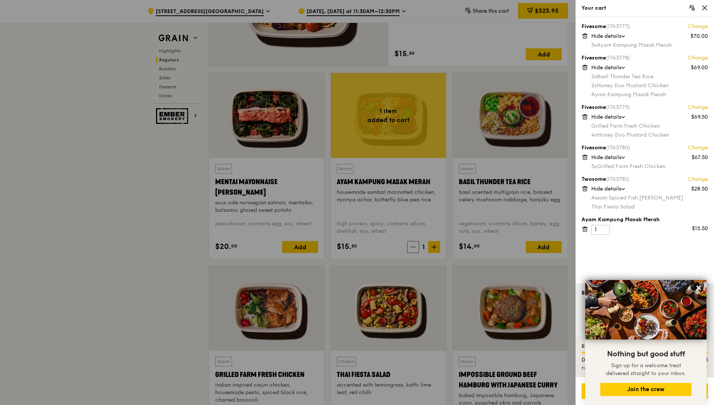
click at [159, 174] on div at bounding box center [357, 202] width 714 height 405
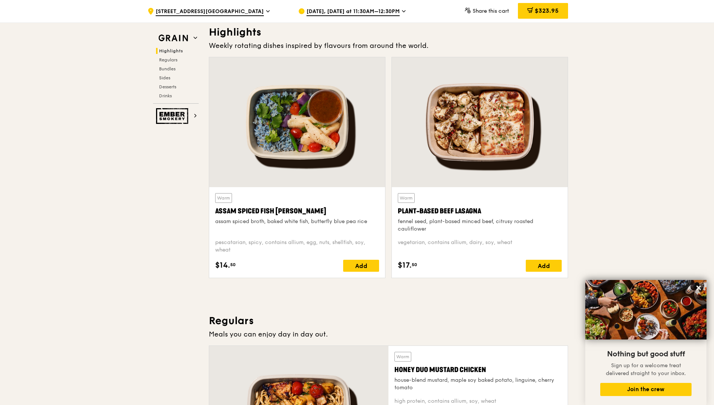
scroll to position [192, 0]
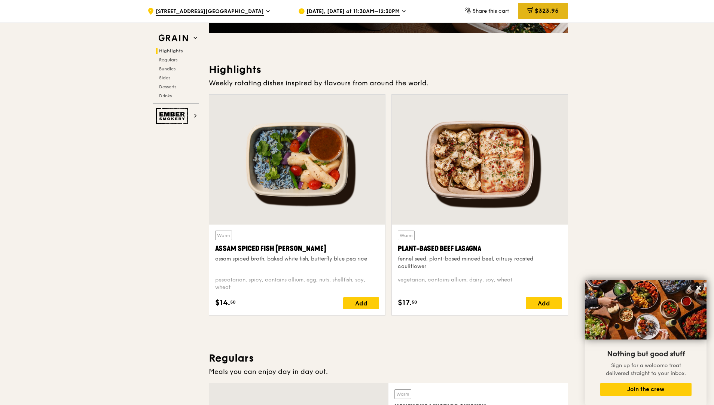
click at [542, 14] on span "$323.95" at bounding box center [547, 10] width 24 height 7
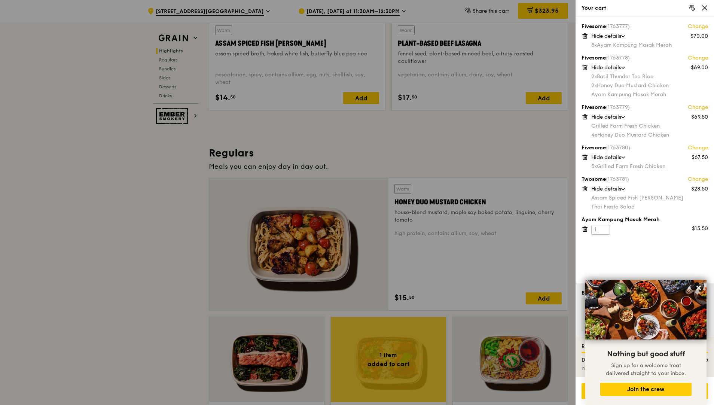
scroll to position [416, 0]
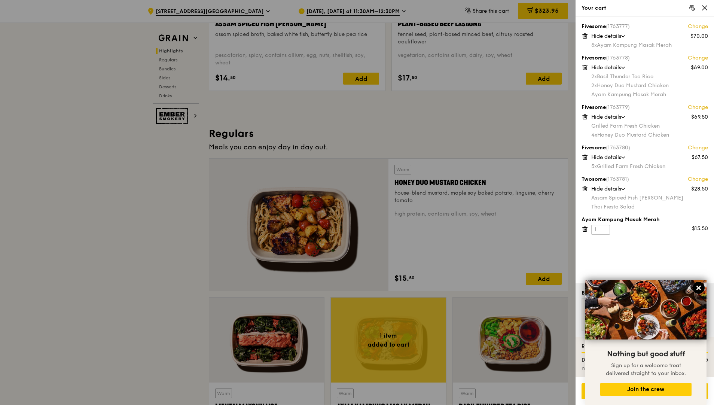
click at [696, 287] on icon at bounding box center [698, 287] width 7 height 7
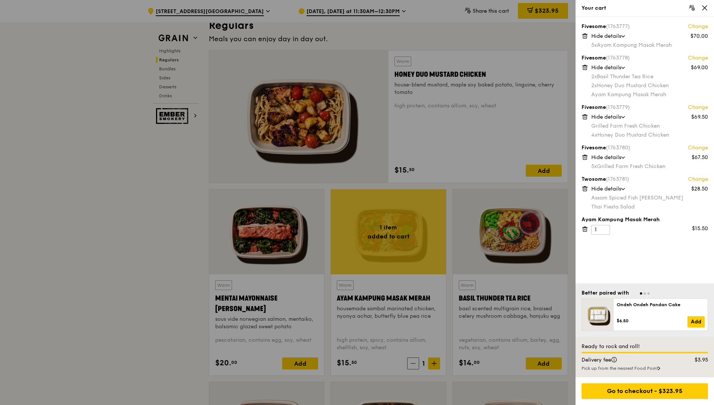
scroll to position [566, 0]
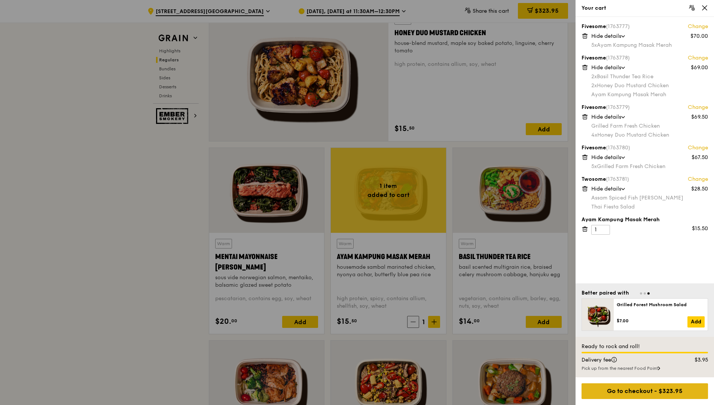
click at [653, 391] on div "Go to checkout - $323.95" at bounding box center [645, 391] width 126 height 16
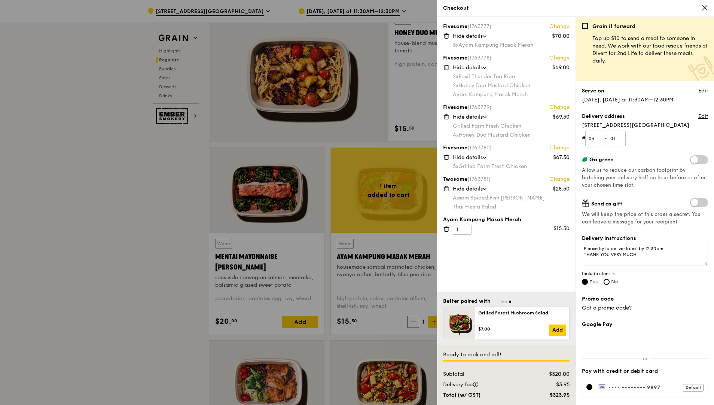
click at [697, 161] on span at bounding box center [699, 159] width 18 height 9
click at [692, 161] on input "checkbox" at bounding box center [692, 161] width 0 height 0
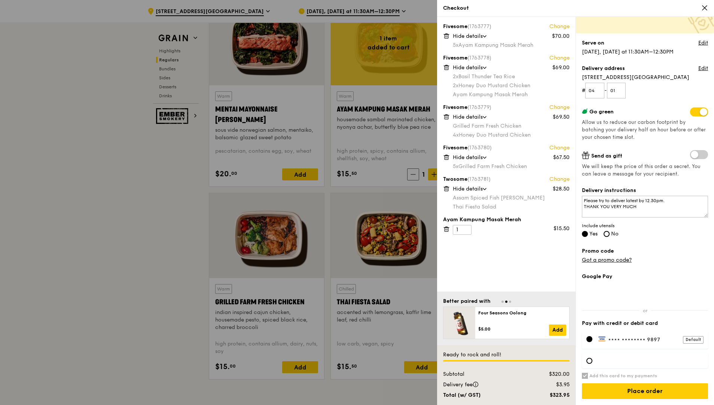
scroll to position [716, 0]
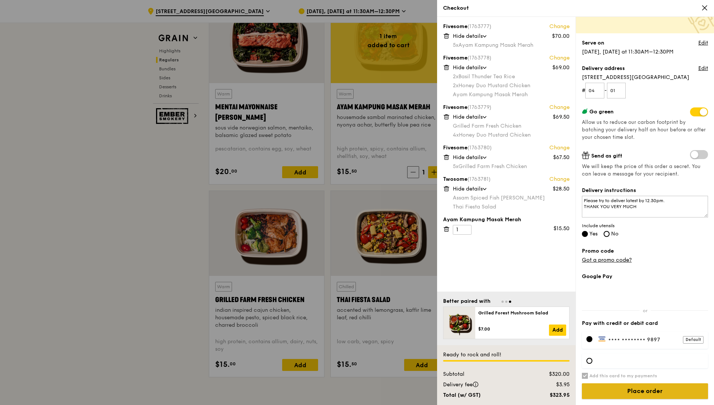
click at [642, 390] on input "Place order" at bounding box center [645, 391] width 126 height 16
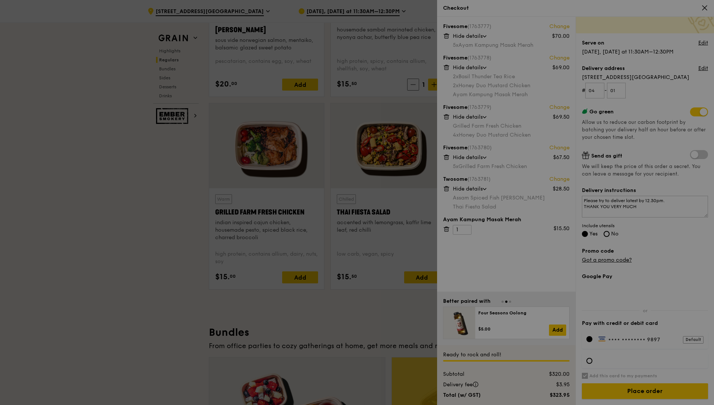
scroll to position [790, 0]
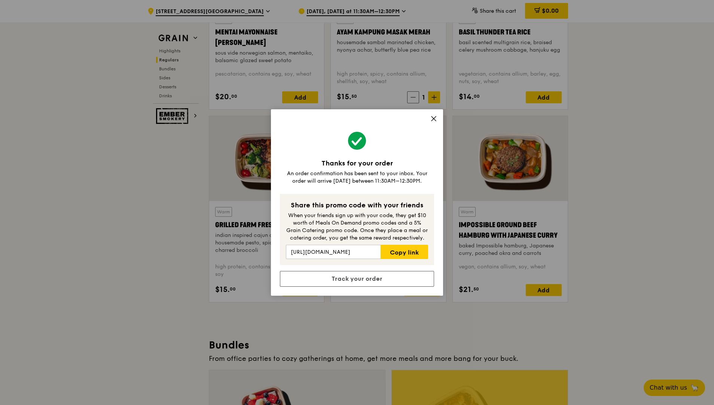
click at [431, 118] on icon at bounding box center [433, 118] width 7 height 7
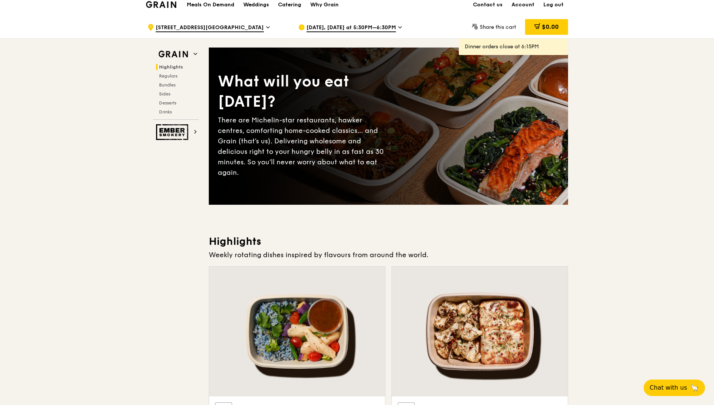
scroll to position [0, 0]
